Goal: Information Seeking & Learning: Learn about a topic

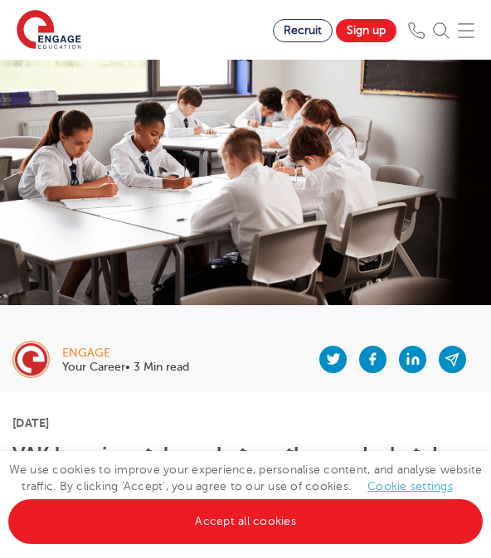
click at [72, 524] on link "Accept all cookies" at bounding box center [245, 521] width 474 height 45
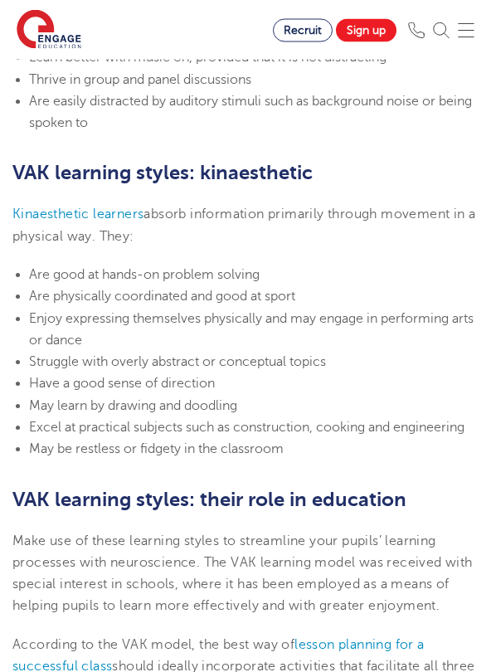
scroll to position [1761, 0]
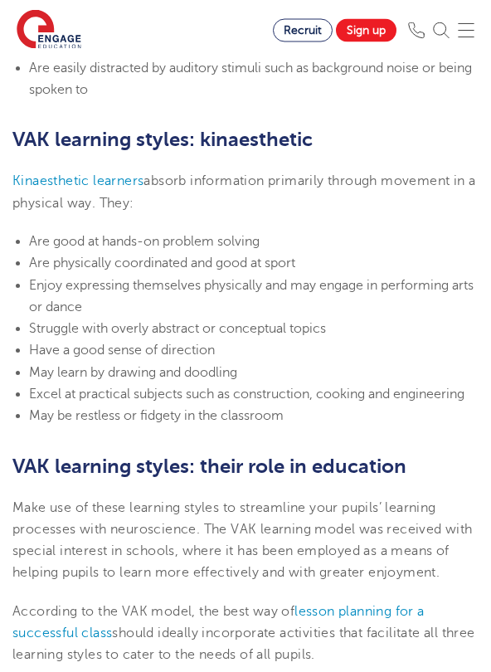
click at [250, 235] on span "Are good at hands-on problem solving" at bounding box center [144, 242] width 231 height 15
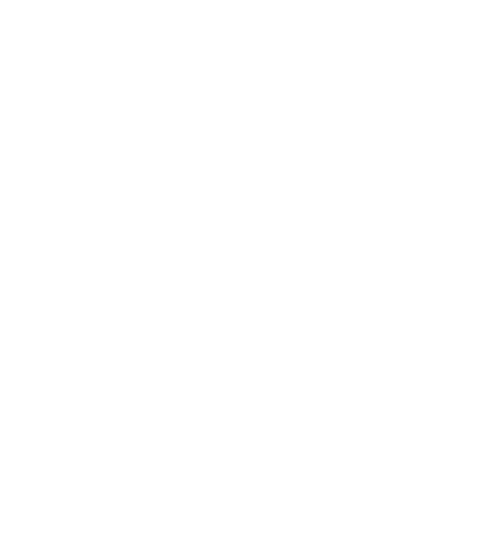
scroll to position [2699, 0]
